Goal: Check status: Check status

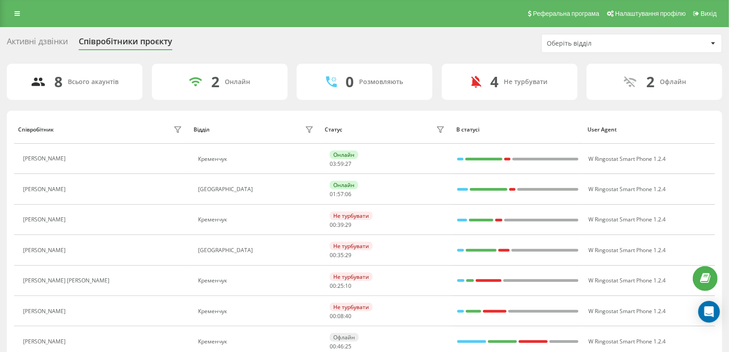
drag, startPoint x: 18, startPoint y: 19, endPoint x: 31, endPoint y: 47, distance: 30.4
click at [18, 19] on link at bounding box center [17, 13] width 16 height 13
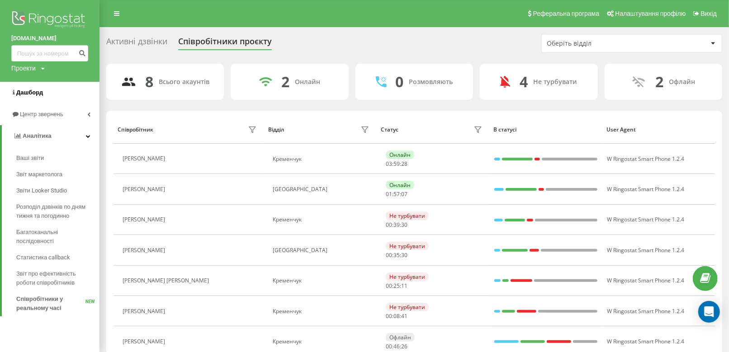
click at [53, 92] on link "Дашборд" at bounding box center [49, 93] width 99 height 22
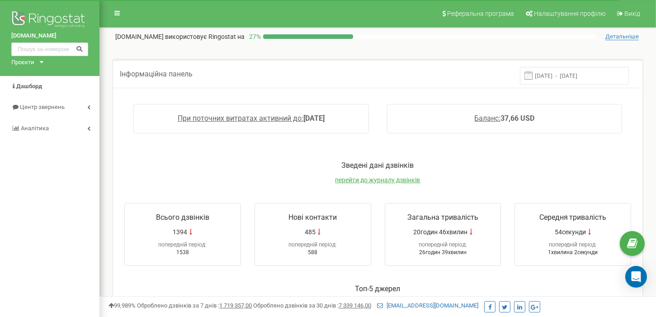
click at [610, 77] on input "[DATE] - [DATE]" at bounding box center [574, 76] width 109 height 18
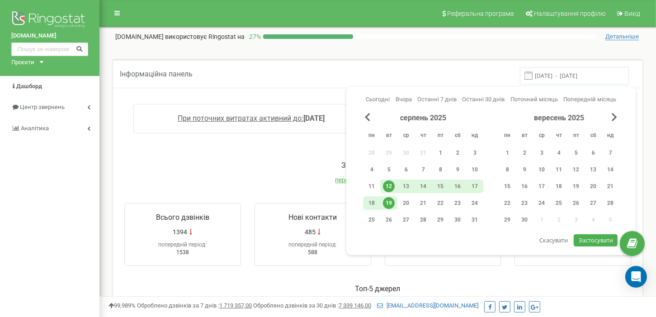
click at [386, 200] on div "19" at bounding box center [389, 203] width 12 height 12
click at [611, 246] on button "Застосувати" at bounding box center [595, 240] width 43 height 12
type input "[DATE] - [DATE]"
